Goal: Task Accomplishment & Management: Complete application form

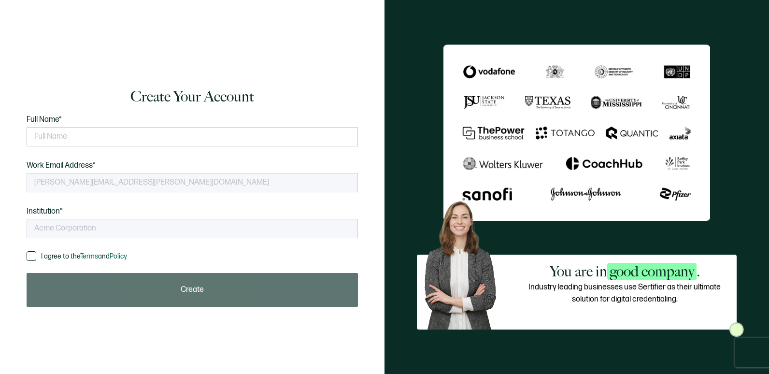
type input "Carahsoft Technology Corp."
click at [343, 144] on input "text" at bounding box center [192, 136] width 331 height 19
type input "[PERSON_NAME]"
click at [286, 134] on input "[PERSON_NAME]" at bounding box center [192, 136] width 331 height 19
click at [49, 257] on span "I agree to the Terms and Policy" at bounding box center [84, 256] width 86 height 8
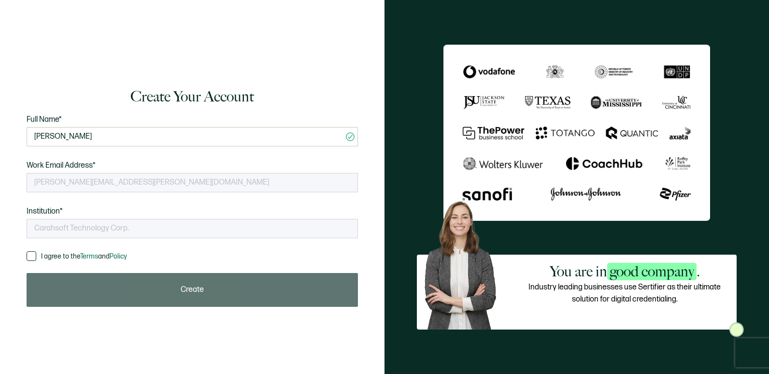
click at [36, 251] on input "I agree to the Terms and Policy" at bounding box center [36, 251] width 0 height 0
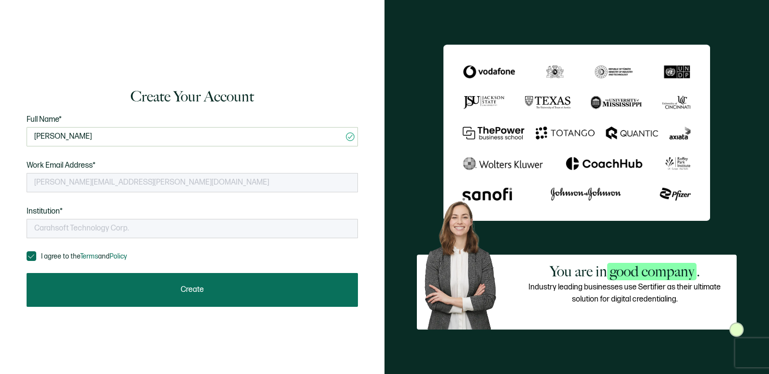
click at [74, 288] on button "Create" at bounding box center [192, 290] width 331 height 34
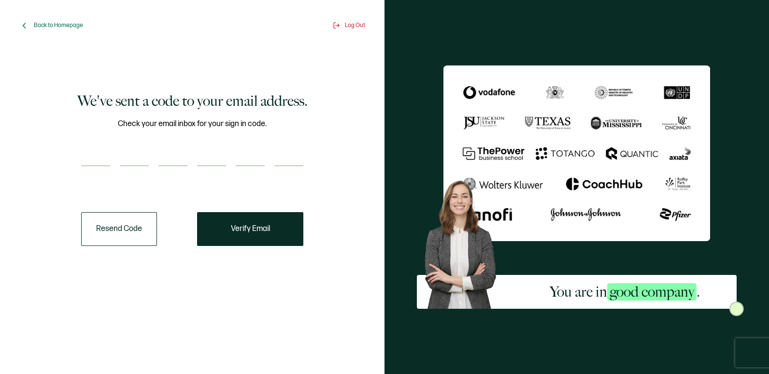
click at [101, 156] on input "number" at bounding box center [95, 156] width 29 height 19
type input "6"
type input "0"
type input "3"
type input "5"
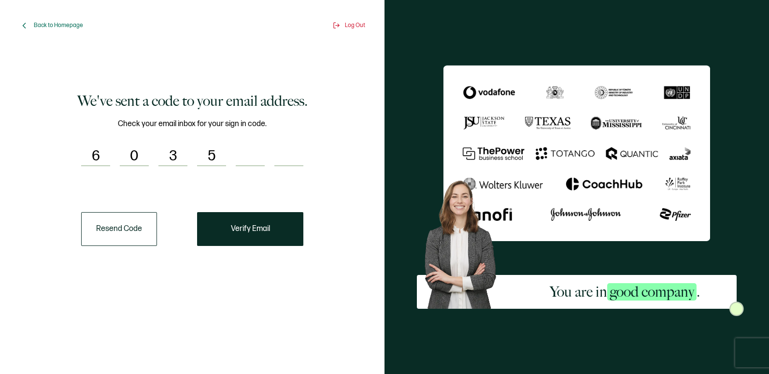
type input "7"
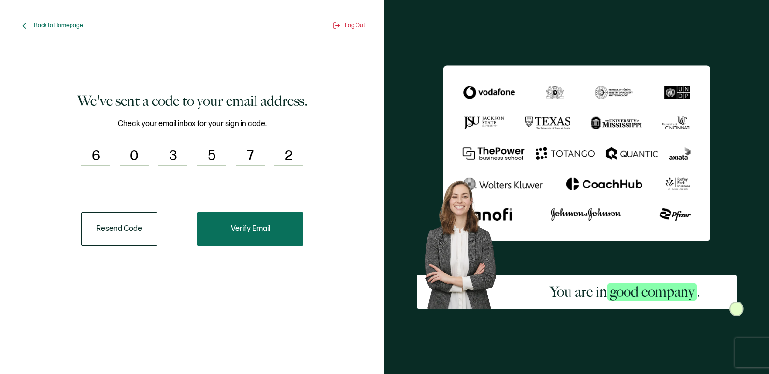
type input "2"
click at [286, 218] on button "Verify Email" at bounding box center [250, 229] width 106 height 34
